Goal: Task Accomplishment & Management: Use online tool/utility

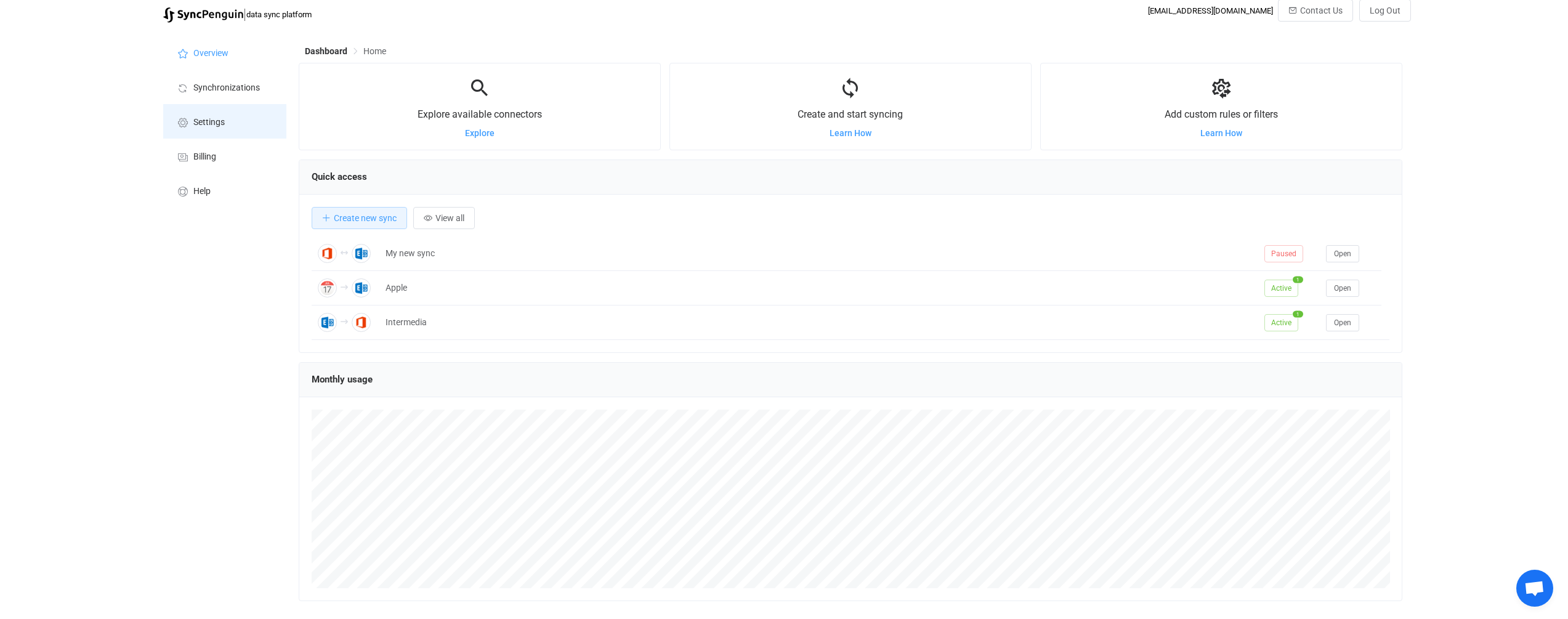
scroll to position [7, 0]
click at [207, 128] on li "Settings" at bounding box center [225, 121] width 123 height 34
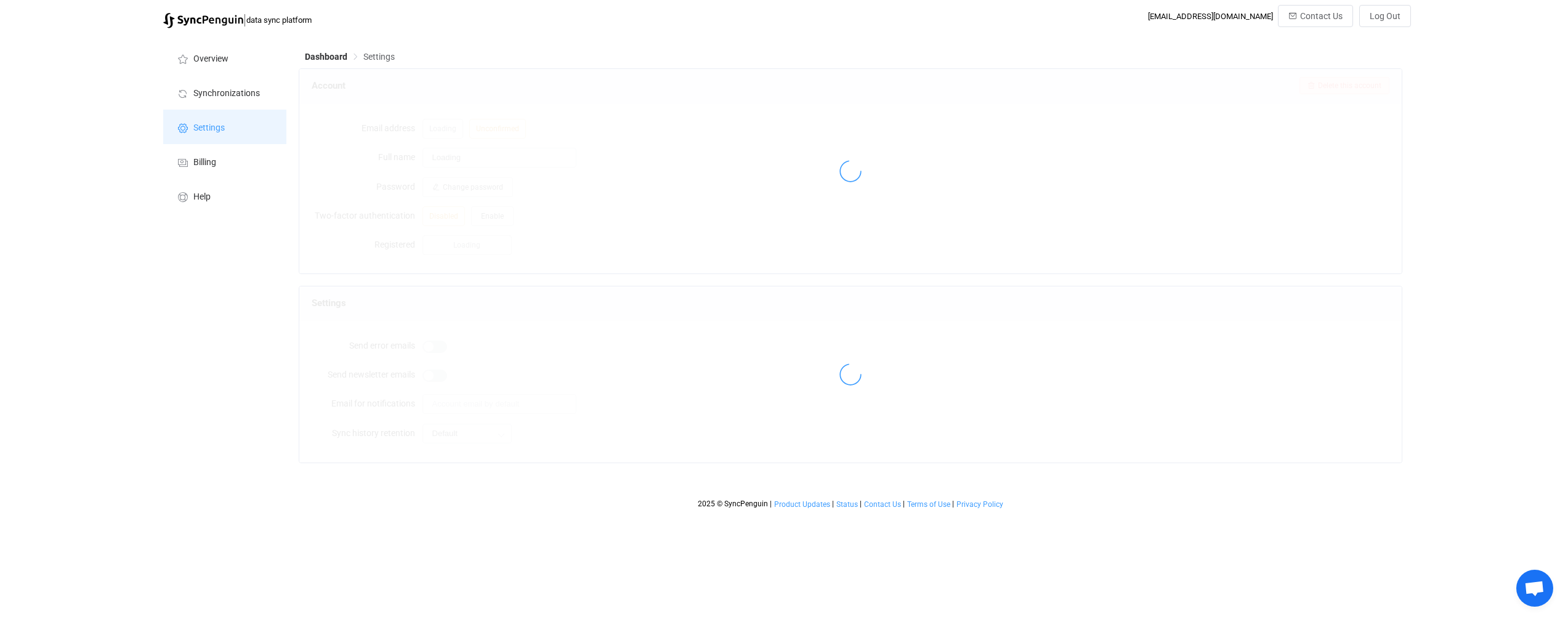
type input "[PERSON_NAME]"
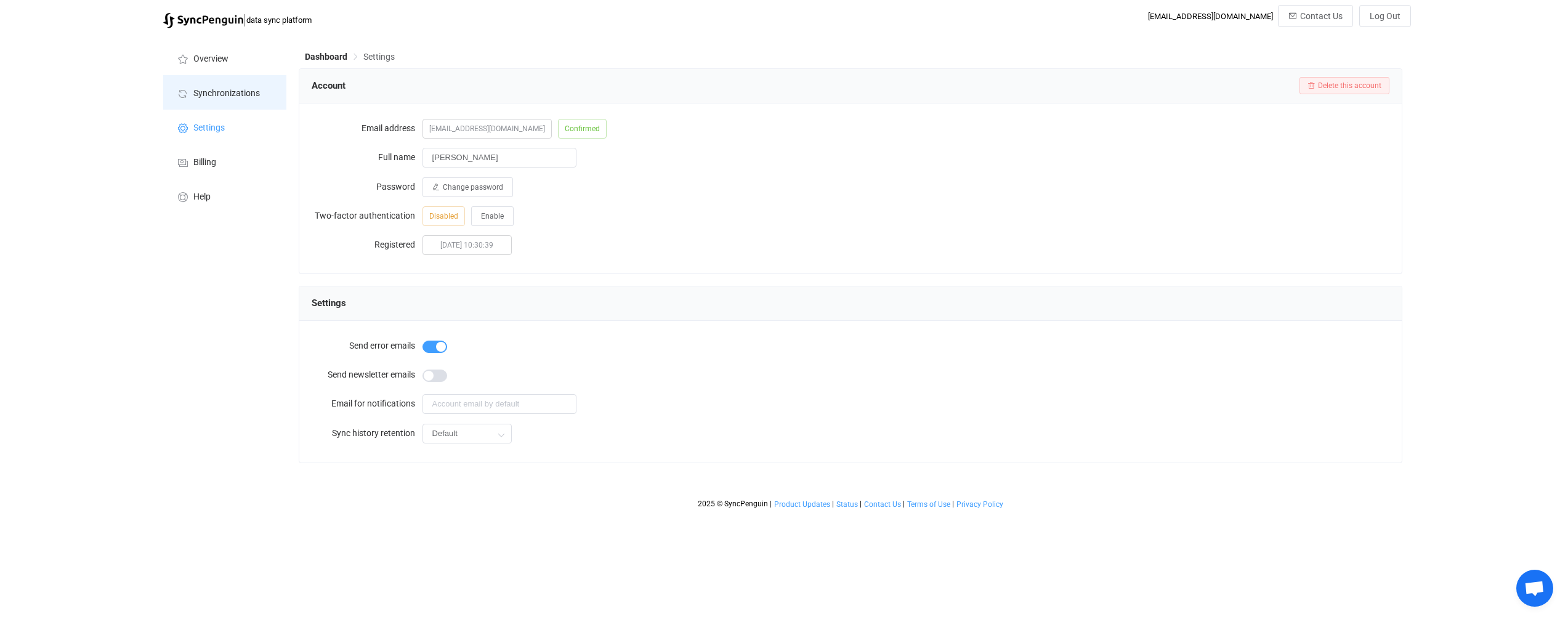
click at [208, 91] on span "Synchronizations" at bounding box center [226, 93] width 66 height 10
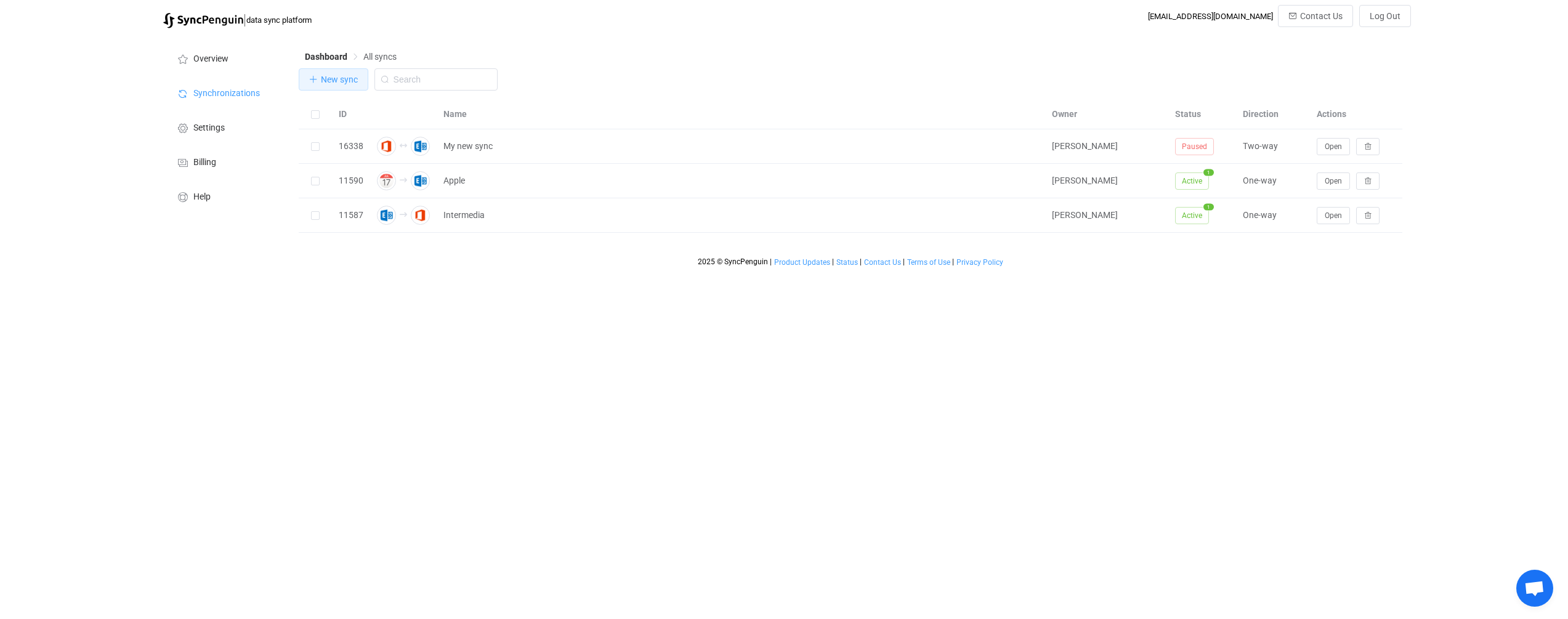
click at [340, 80] on span "New sync" at bounding box center [339, 80] width 37 height 10
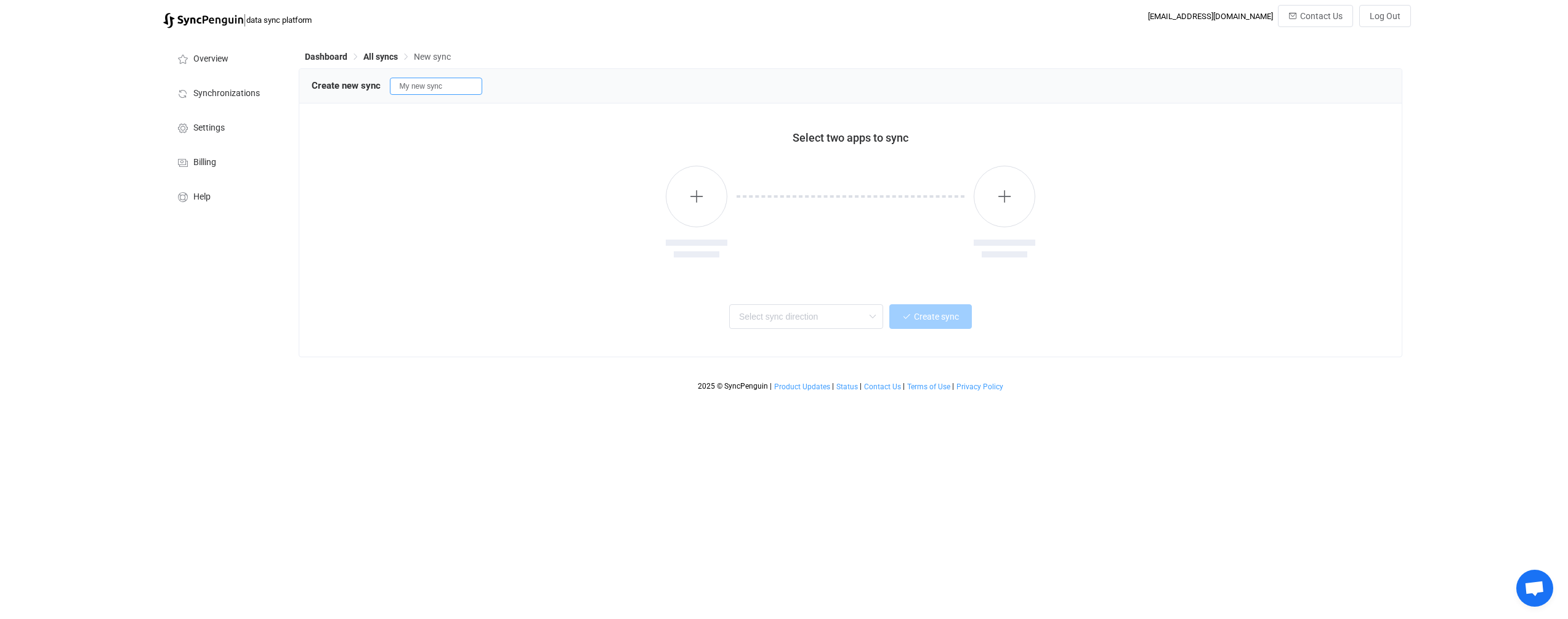
click at [464, 89] on input "My new sync" at bounding box center [435, 86] width 93 height 17
drag, startPoint x: 464, startPoint y: 89, endPoint x: 299, endPoint y: 82, distance: 165.1
click at [299, 82] on div "Create new sync My new sync" at bounding box center [850, 86] width 1103 height 34
type input "[PERSON_NAME]"
click at [698, 202] on icon "button" at bounding box center [696, 196] width 16 height 16
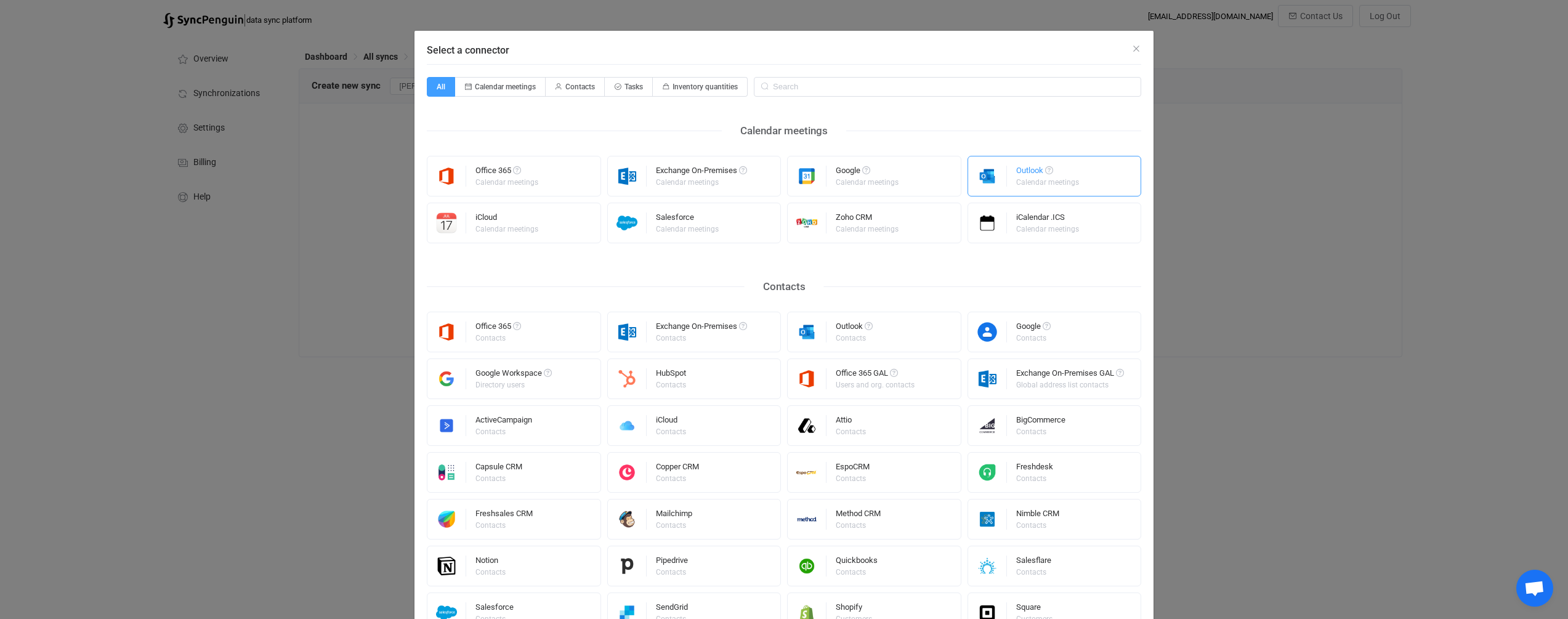
click at [741, 179] on div "Calendar meetings" at bounding box center [1047, 182] width 63 height 7
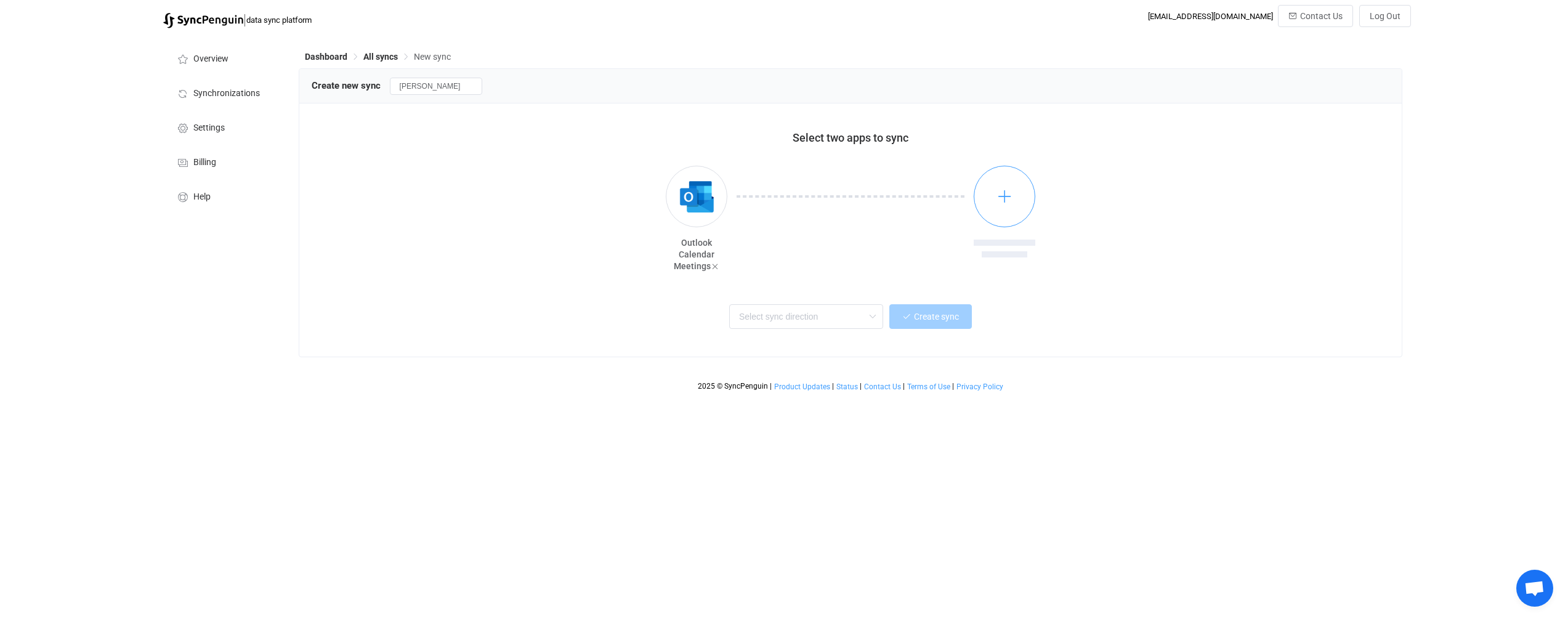
click at [741, 196] on icon "button" at bounding box center [1005, 196] width 16 height 16
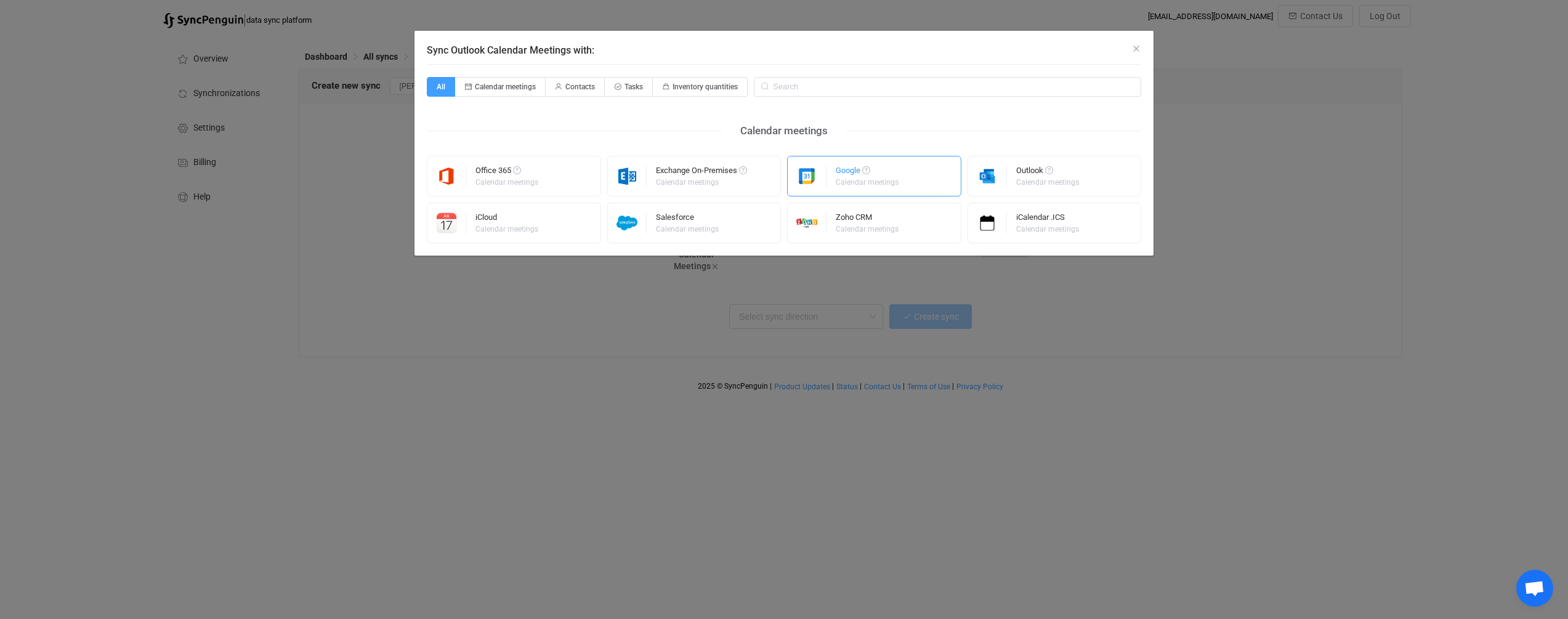
click at [741, 181] on div "Calendar meetings" at bounding box center [867, 182] width 63 height 7
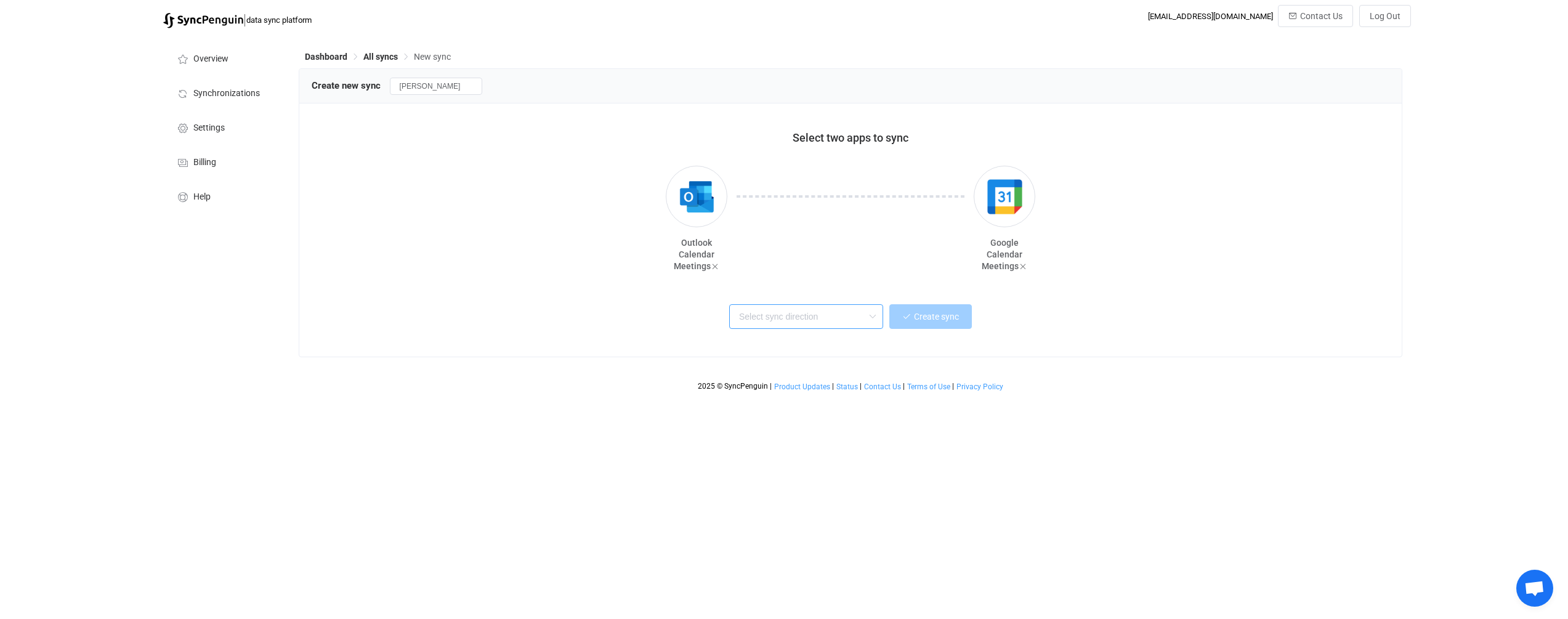
click at [741, 313] on input "text" at bounding box center [806, 316] width 154 height 25
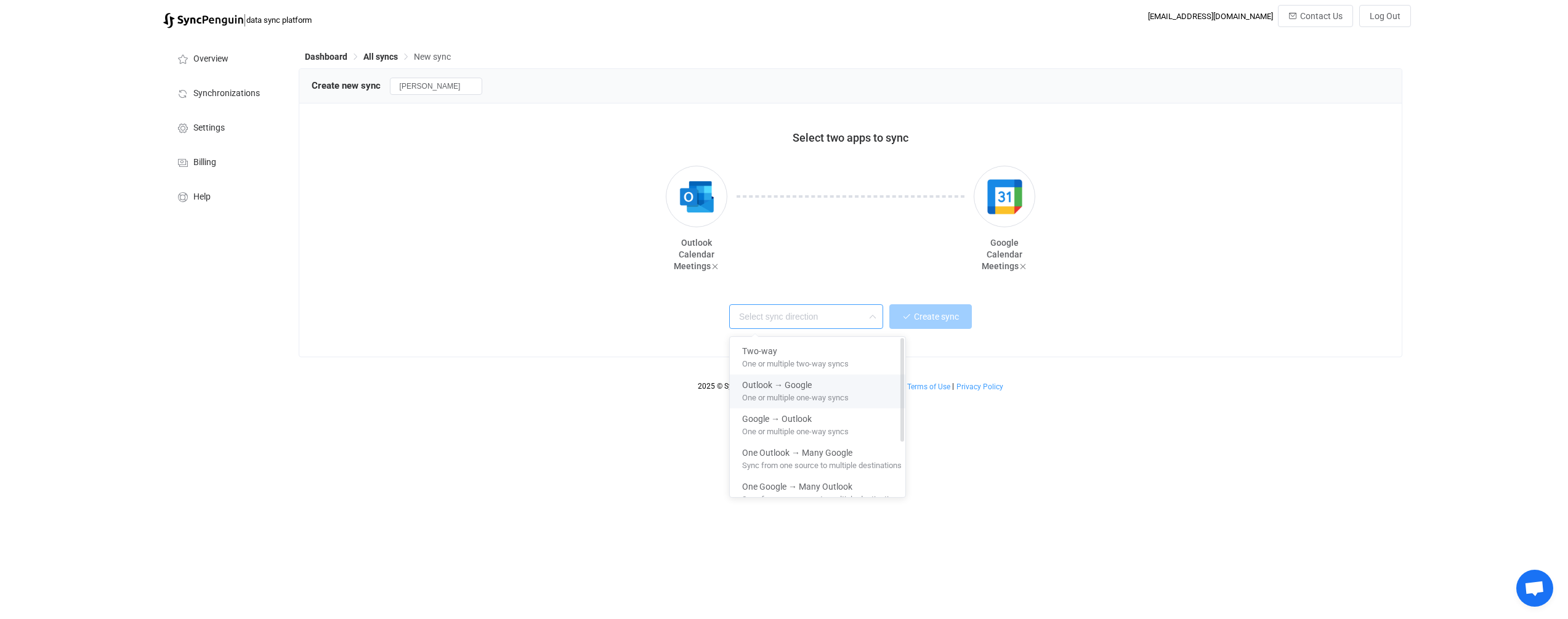
click at [741, 397] on span "One or multiple one-way syncs" at bounding box center [795, 395] width 107 height 14
type input "Outlook → Google"
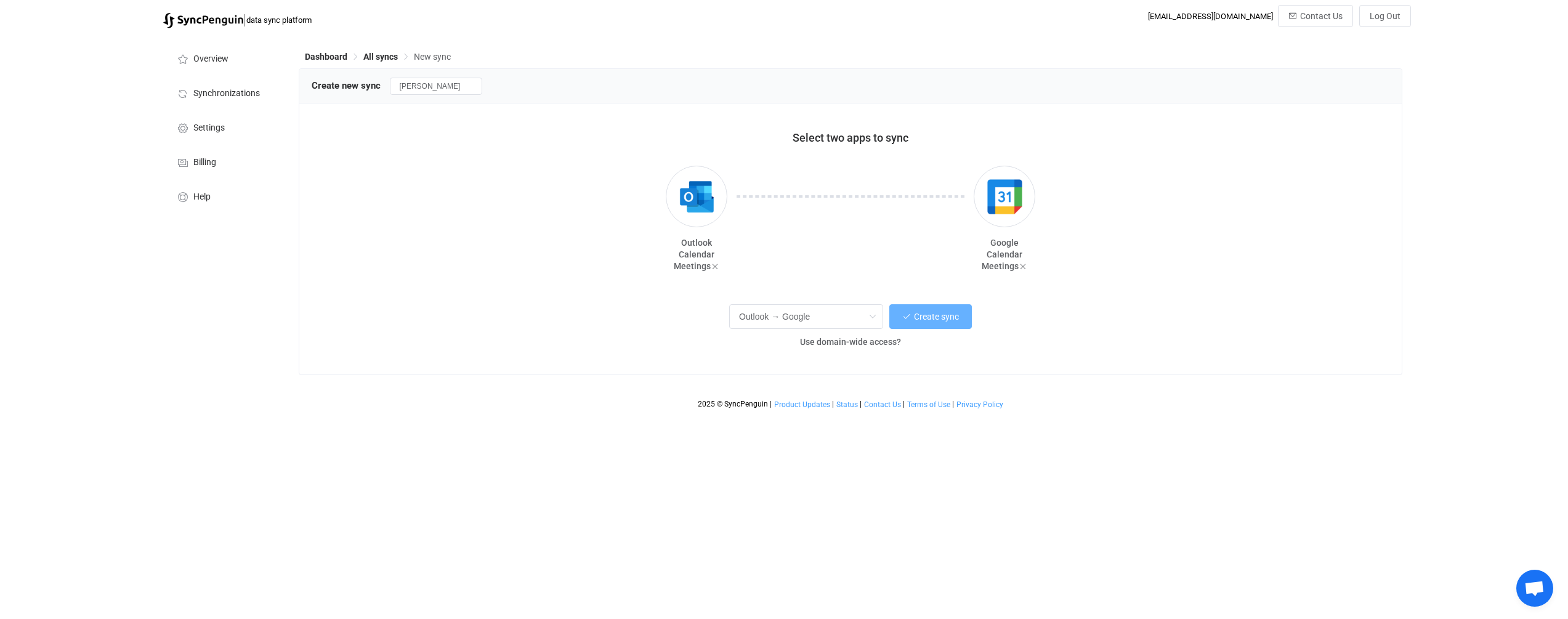
click at [741, 312] on span "Create sync" at bounding box center [936, 316] width 45 height 10
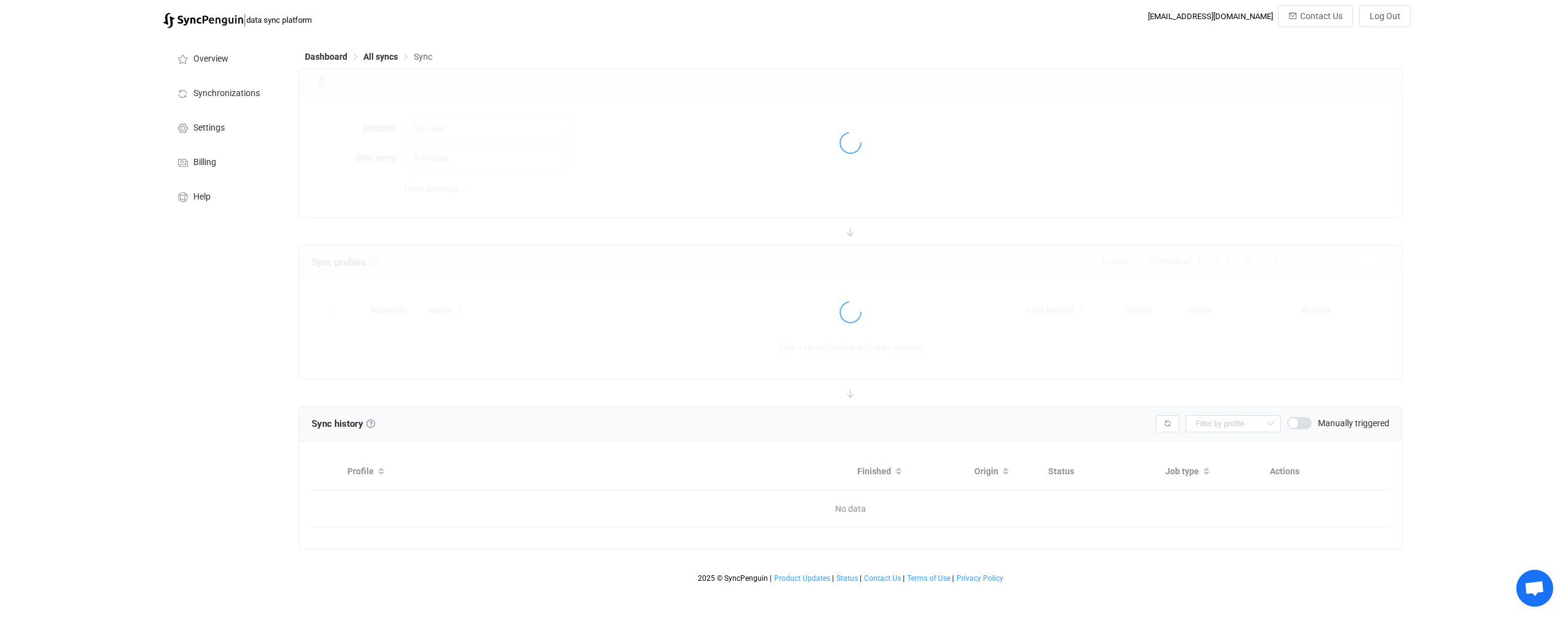
type input "Outlook → Google"
type input "10 minutes"
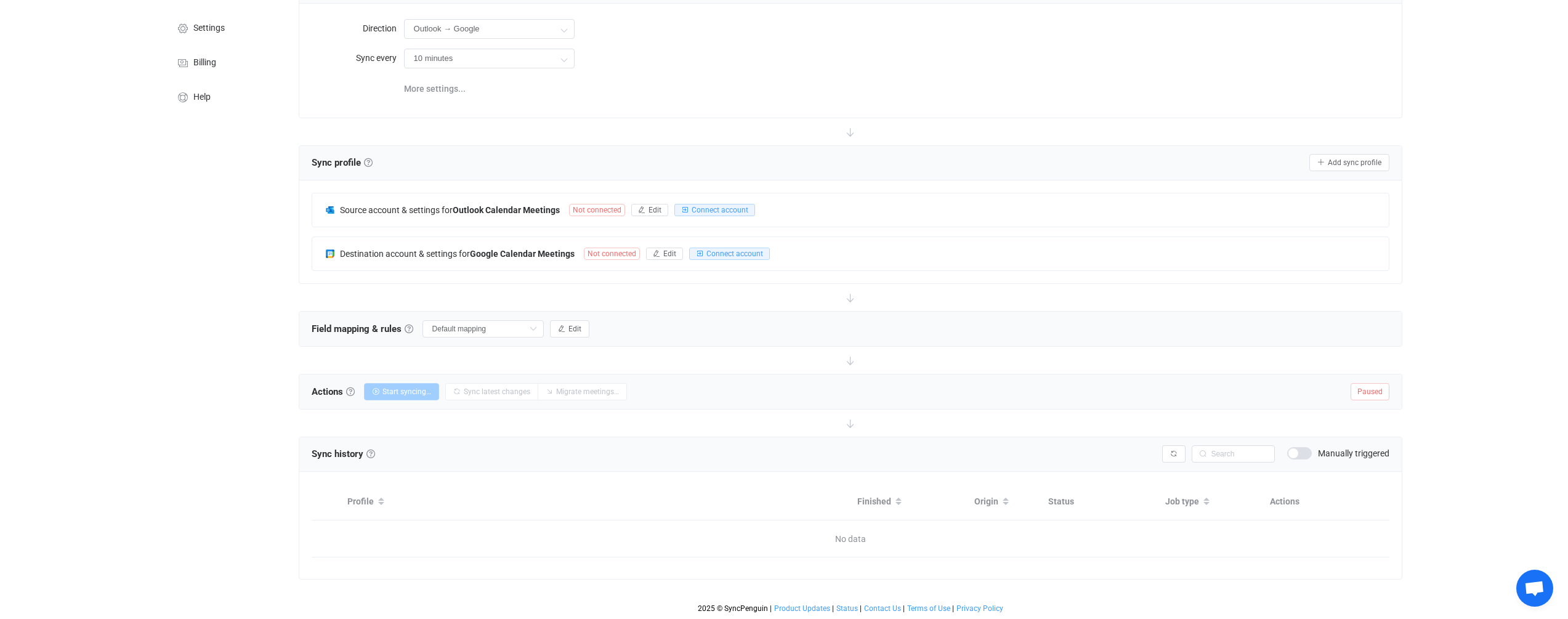
scroll to position [100, 0]
click at [654, 210] on span "Edit" at bounding box center [655, 210] width 13 height 9
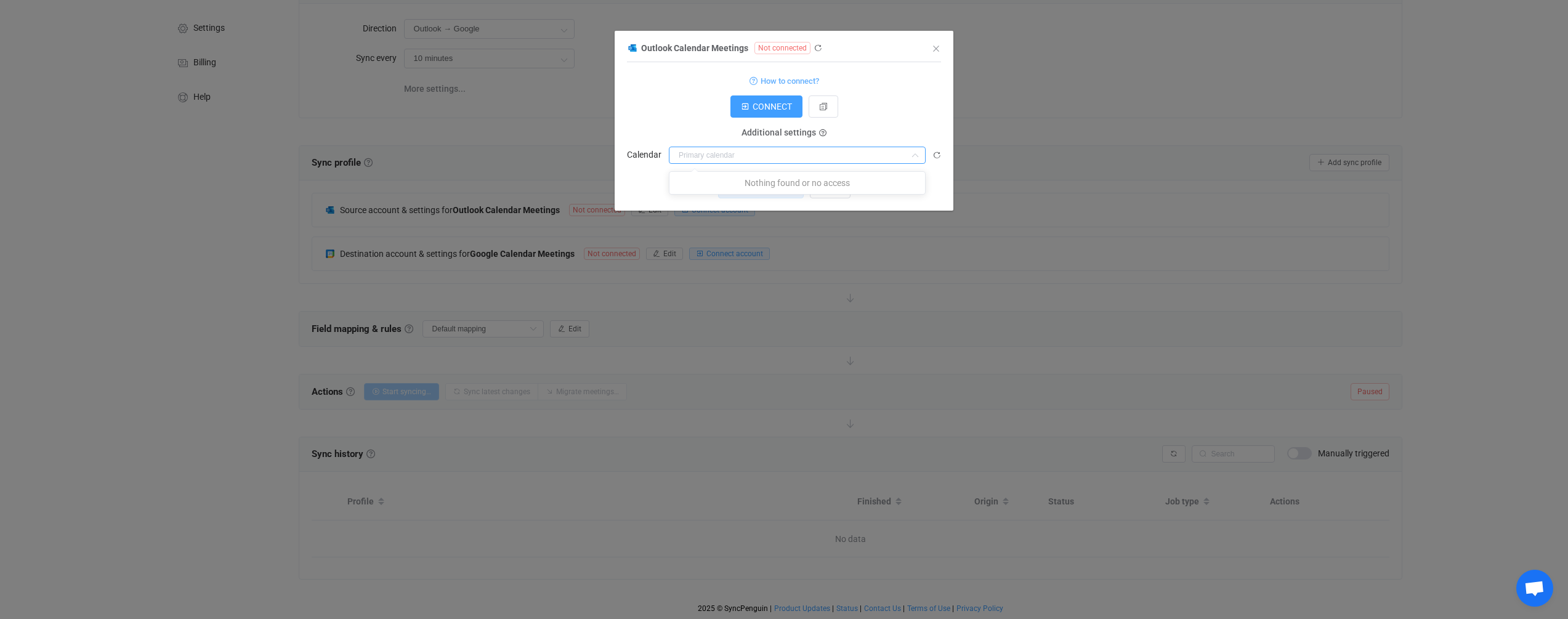
click at [714, 157] on input "dialog" at bounding box center [797, 155] width 257 height 17
click at [741, 107] on span "CONNECT" at bounding box center [773, 107] width 39 height 10
